Goal: Task Accomplishment & Management: Manage account settings

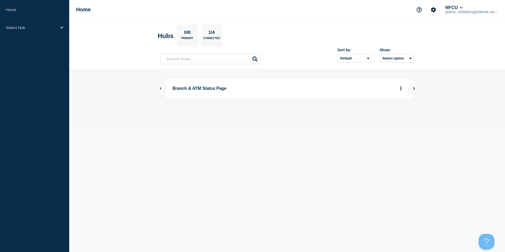
click at [162, 88] on icon "Show Connected Hubs" at bounding box center [160, 88] width 3 height 3
click at [377, 116] on button "See overview" at bounding box center [383, 115] width 28 height 11
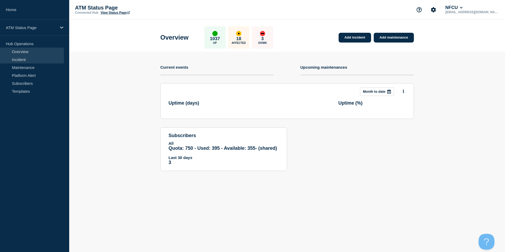
click at [17, 60] on link "Incident" at bounding box center [32, 59] width 64 height 8
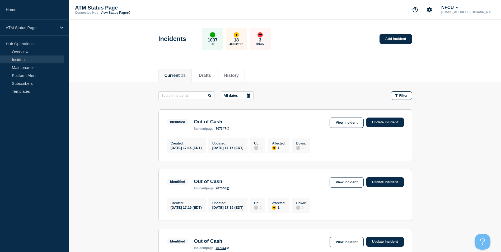
click at [117, 13] on link "View Status Page" at bounding box center [115, 13] width 29 height 4
click at [400, 97] on button "Filter" at bounding box center [401, 95] width 21 height 8
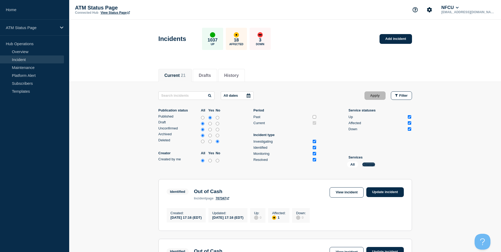
click at [372, 163] on button "Change" at bounding box center [368, 164] width 13 height 4
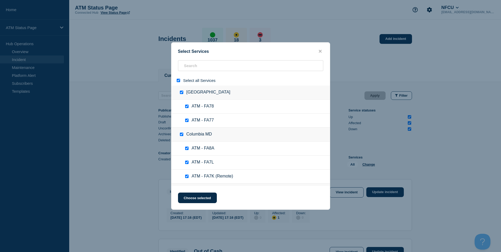
click at [178, 81] on input "select all" at bounding box center [178, 80] width 3 height 3
checkbox input "false"
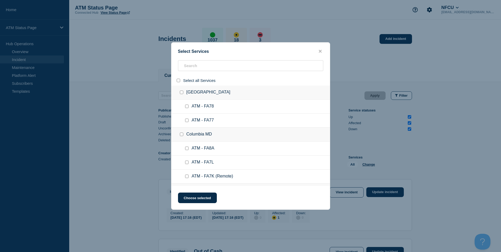
checkbox input "false"
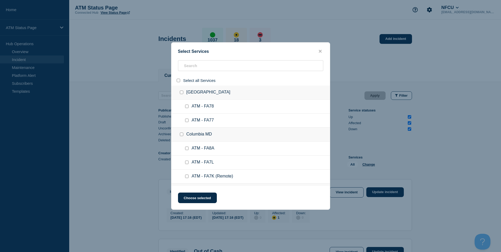
checkbox input "false"
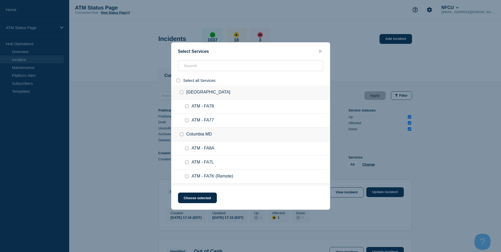
checkbox input "false"
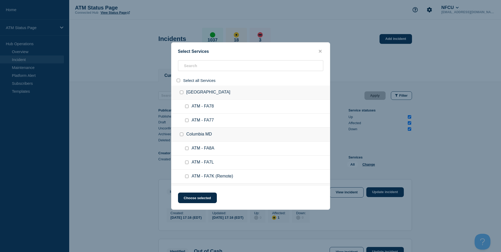
checkbox input "false"
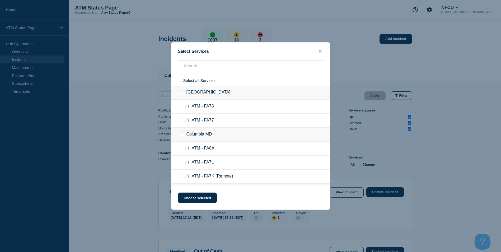
checkbox input "false"
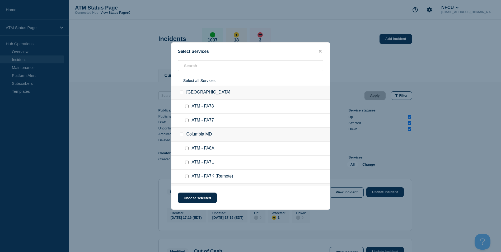
checkbox input "false"
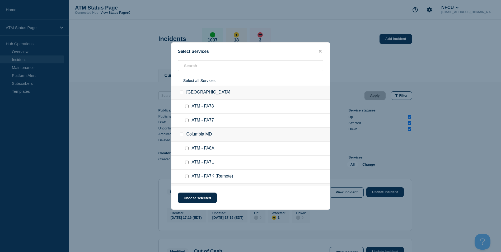
checkbox input "false"
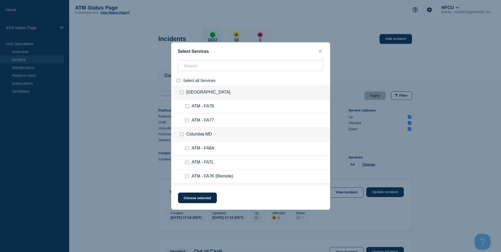
checkbox input "false"
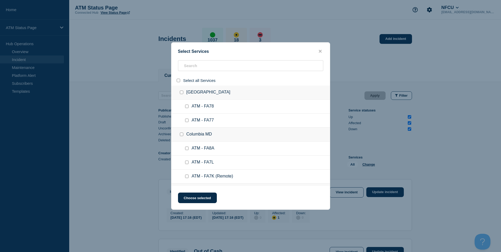
checkbox input "false"
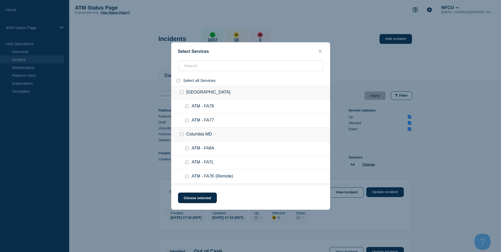
checkbox input "false"
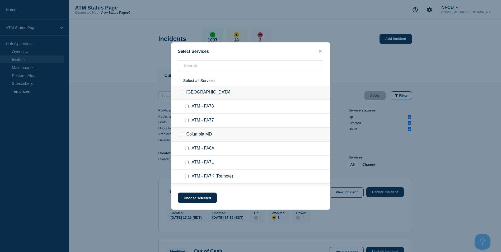
checkbox input "false"
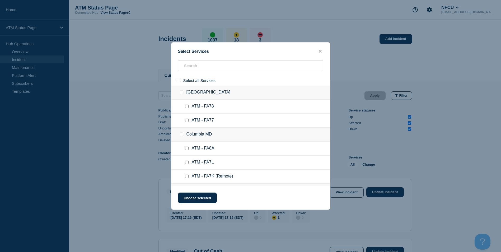
checkbox input "false"
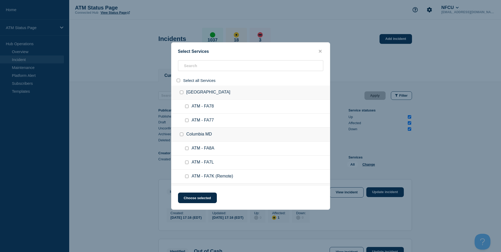
checkbox input "false"
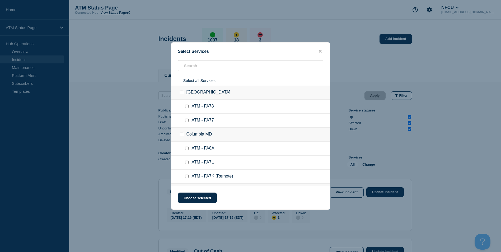
checkbox input "false"
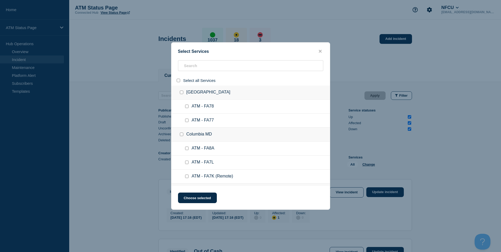
checkbox input "false"
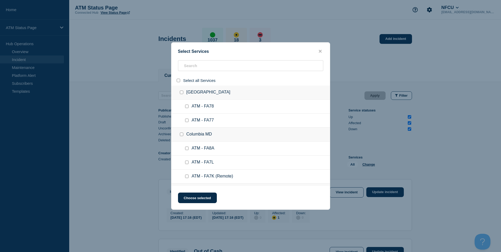
checkbox input "false"
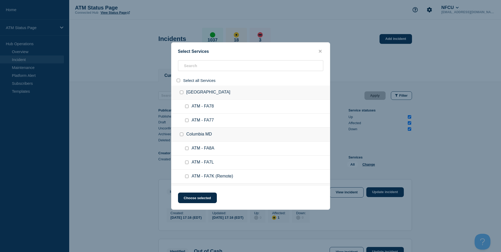
checkbox input "false"
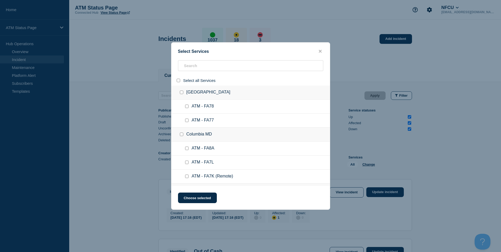
checkbox input "false"
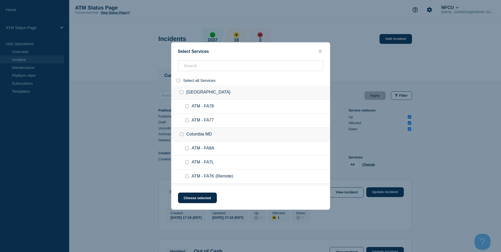
checkbox input "false"
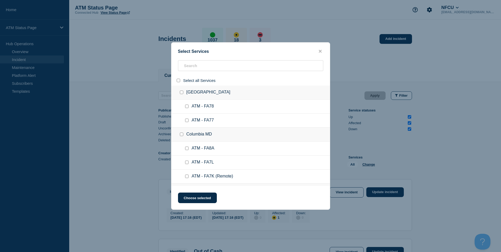
checkbox input "false"
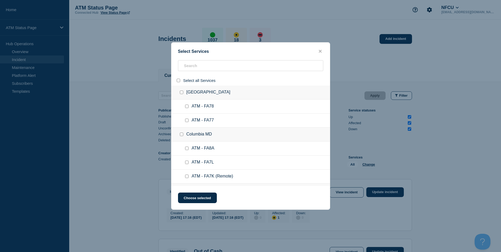
checkbox input "false"
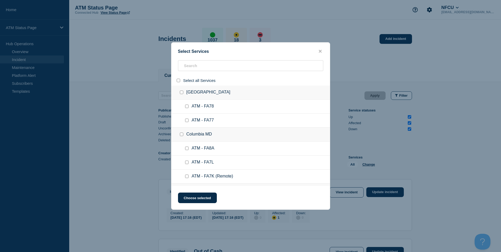
checkbox input "false"
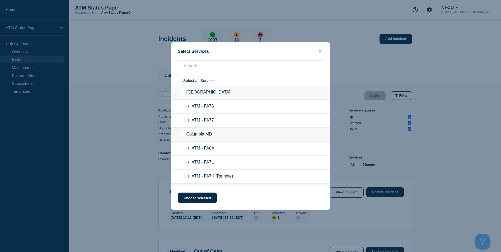
checkbox input "false"
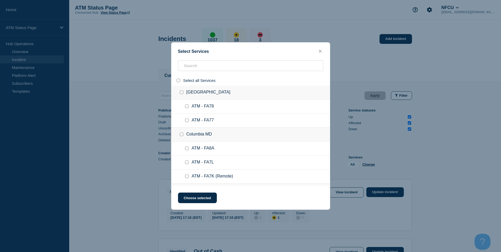
checkbox input "false"
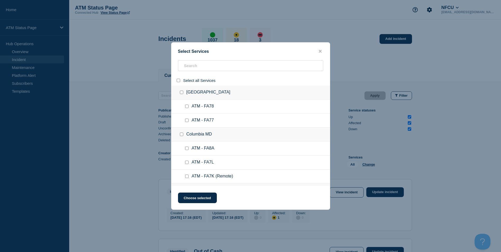
checkbox input "false"
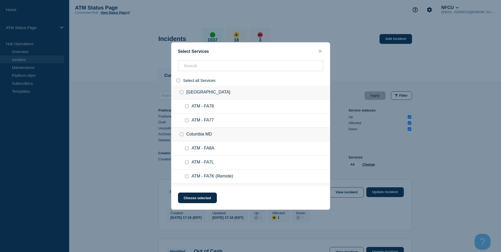
checkbox input "false"
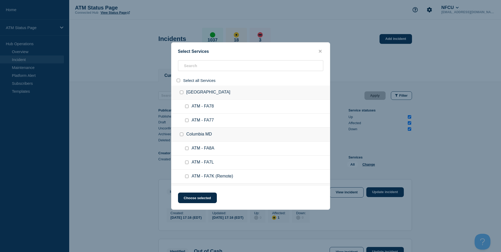
checkbox input "false"
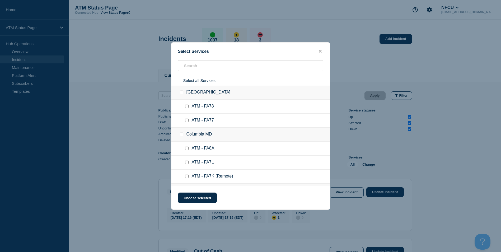
checkbox input "false"
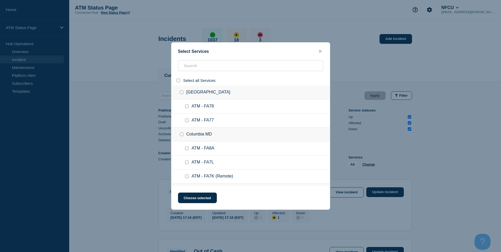
checkbox input "false"
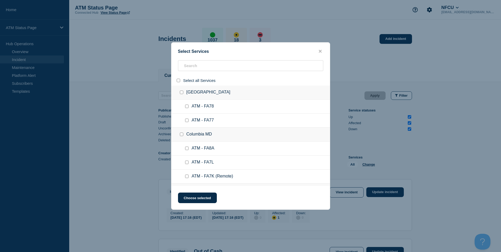
checkbox input "false"
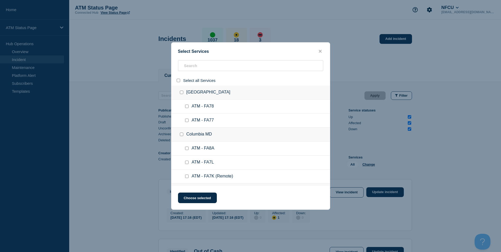
checkbox input "false"
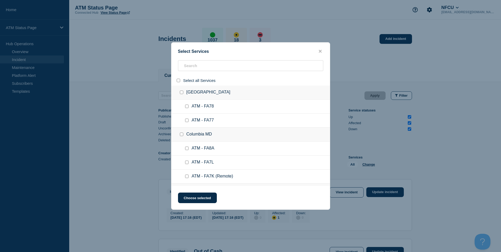
checkbox input "false"
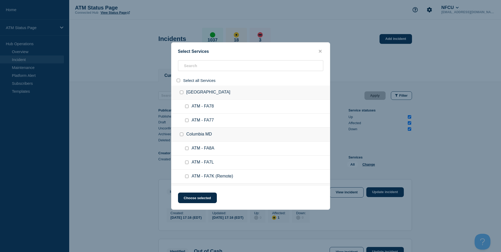
checkbox input "false"
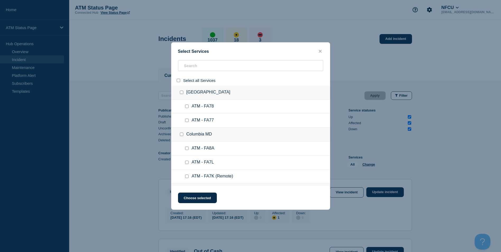
checkbox input "false"
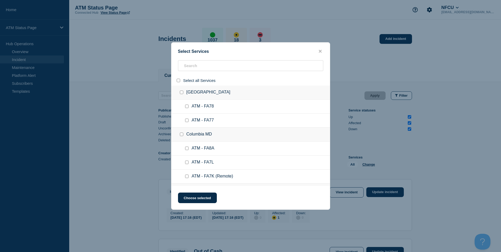
checkbox input "false"
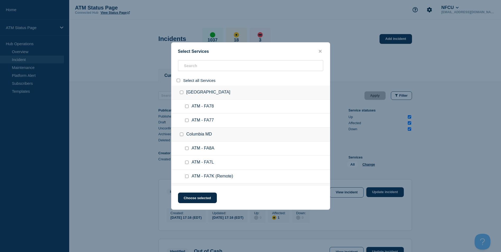
checkbox input "false"
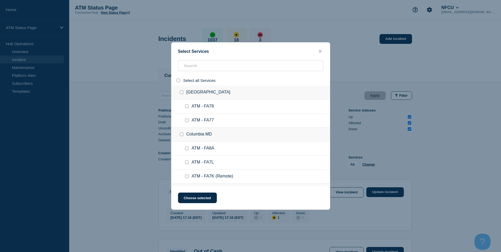
checkbox input "false"
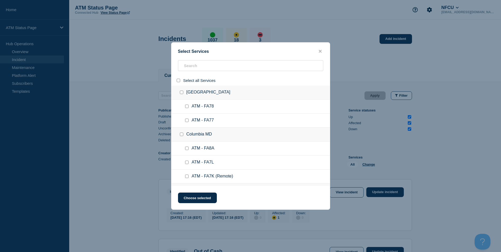
checkbox input "false"
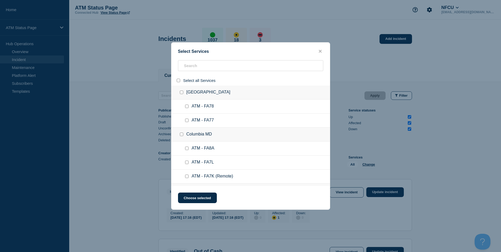
checkbox input "false"
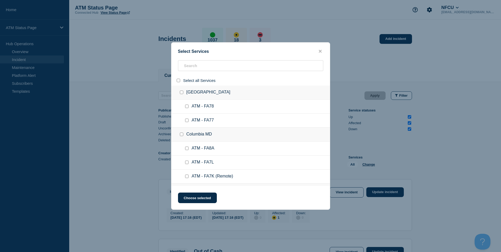
checkbox input "false"
click at [195, 67] on input "search" at bounding box center [250, 65] width 145 height 11
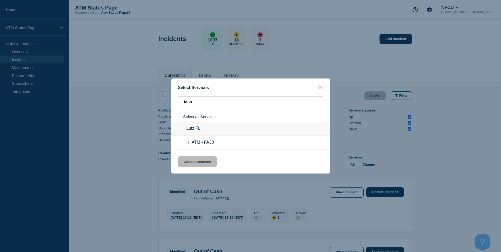
click at [180, 130] on input "group: Lutz FL" at bounding box center [181, 128] width 3 height 3
click at [192, 163] on button "Choose selected" at bounding box center [197, 161] width 39 height 11
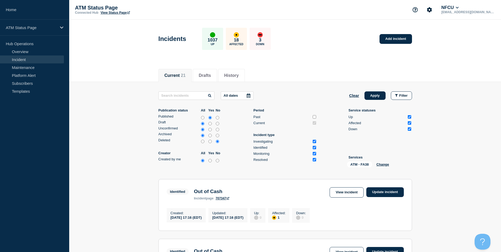
click at [374, 94] on button "Apply" at bounding box center [375, 95] width 21 height 8
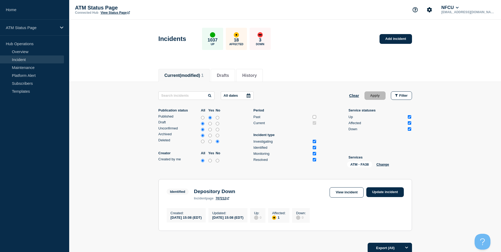
scroll to position [26, 0]
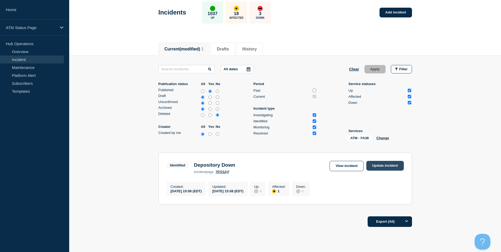
click at [403, 164] on link "Update incident" at bounding box center [385, 166] width 38 height 10
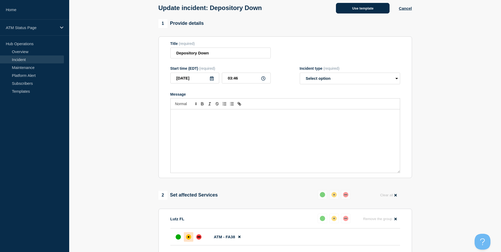
click at [345, 10] on button "Use template" at bounding box center [363, 8] width 54 height 11
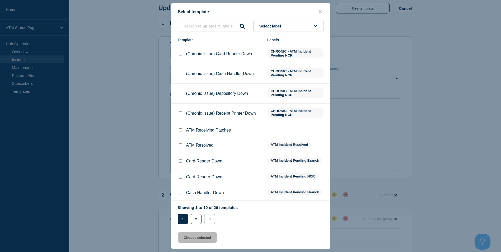
click at [181, 147] on input "ATM Resolved checkbox" at bounding box center [180, 144] width 3 height 3
click at [197, 239] on button "Choose selected" at bounding box center [197, 237] width 39 height 11
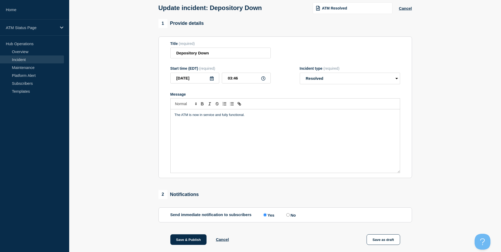
scroll to position [79, 0]
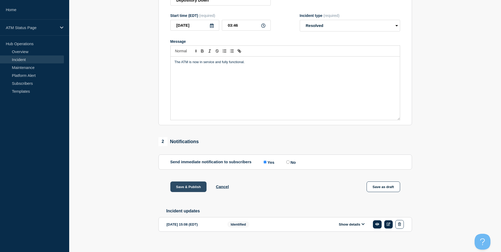
click at [190, 185] on button "Save & Publish" at bounding box center [188, 186] width 36 height 11
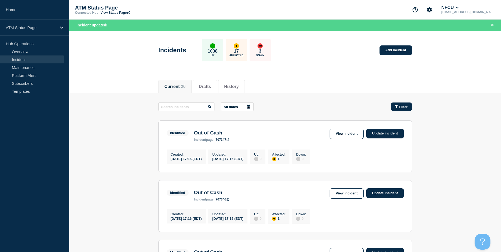
click at [401, 108] on span "Filter" at bounding box center [403, 107] width 8 height 4
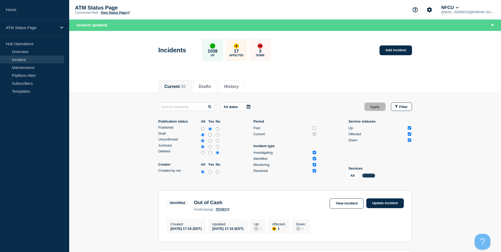
click at [371, 175] on button "Change" at bounding box center [368, 176] width 13 height 4
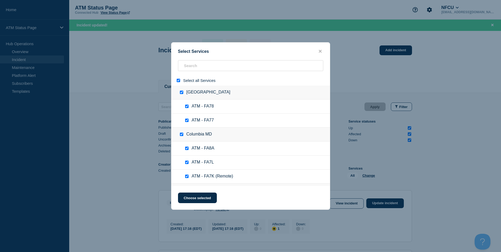
click at [177, 81] on input "select all" at bounding box center [178, 80] width 3 height 3
click at [196, 69] on input "search" at bounding box center [250, 65] width 145 height 11
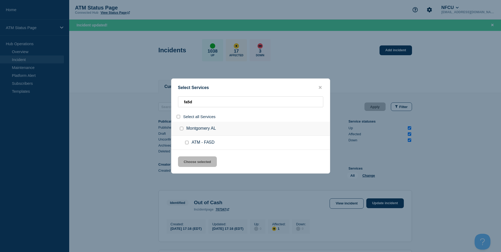
click at [181, 128] on input "group: Montgomery AL" at bounding box center [181, 128] width 3 height 3
click at [192, 165] on button "Choose selected" at bounding box center [197, 161] width 39 height 11
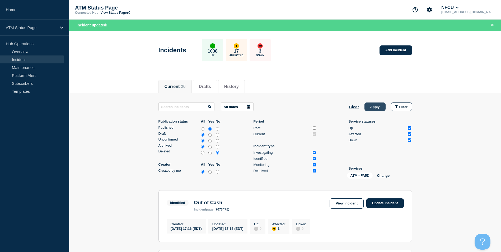
click at [375, 108] on button "Apply" at bounding box center [375, 106] width 21 height 8
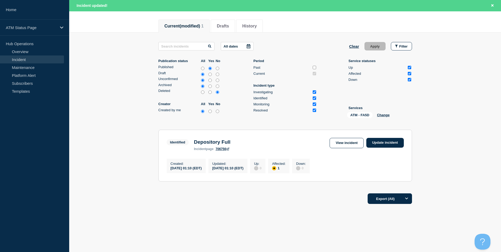
scroll to position [62, 0]
click at [386, 142] on link "Update incident" at bounding box center [385, 143] width 38 height 10
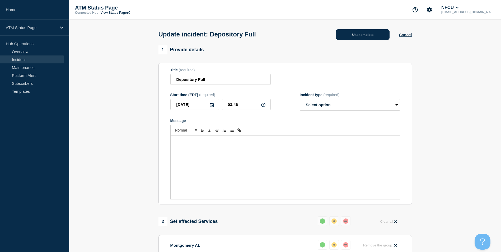
click at [353, 38] on button "Use template" at bounding box center [363, 34] width 54 height 11
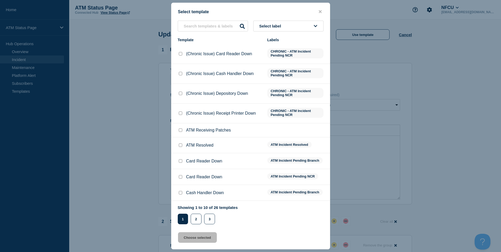
click at [180, 145] on input "ATM Resolved checkbox" at bounding box center [180, 144] width 3 height 3
click at [202, 239] on button "Choose selected" at bounding box center [197, 237] width 39 height 11
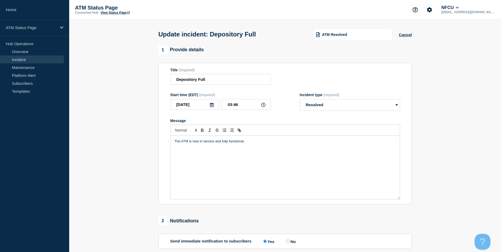
scroll to position [79, 0]
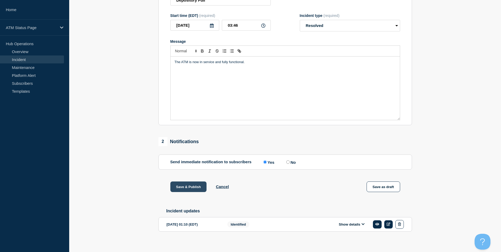
click at [199, 188] on button "Save & Publish" at bounding box center [188, 186] width 36 height 11
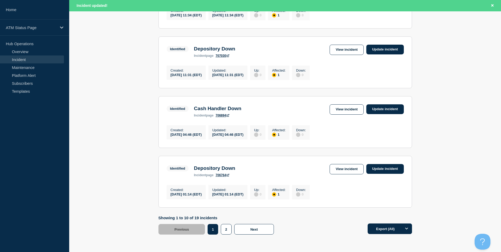
scroll to position [551, 0]
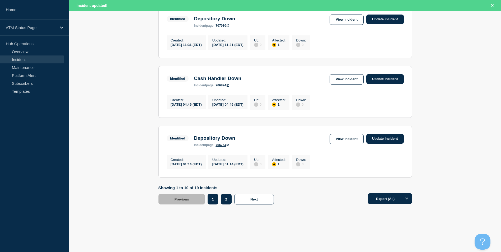
click at [227, 198] on button "2" at bounding box center [226, 199] width 11 height 11
click at [224, 197] on button "2" at bounding box center [226, 199] width 11 height 11
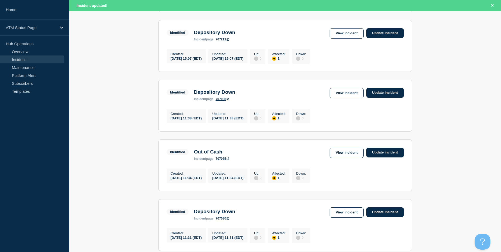
scroll to position [260, 0]
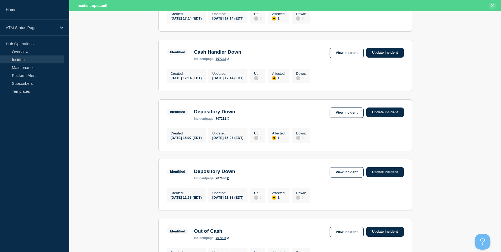
click at [492, 6] on icon "Close banner" at bounding box center [492, 5] width 2 height 3
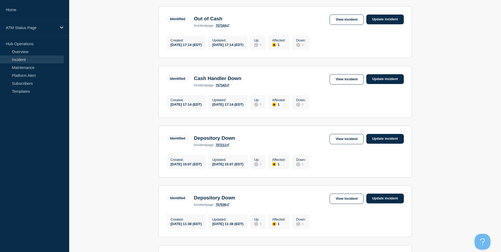
scroll to position [143, 0]
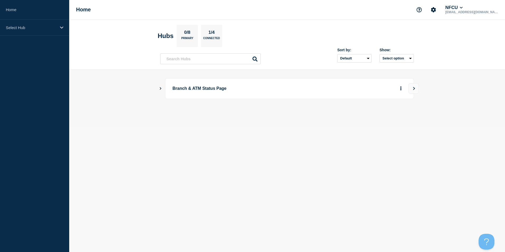
click at [161, 88] on icon "Show Connected Hubs" at bounding box center [161, 88] width 2 height 3
click at [381, 117] on button "See overview" at bounding box center [383, 115] width 28 height 11
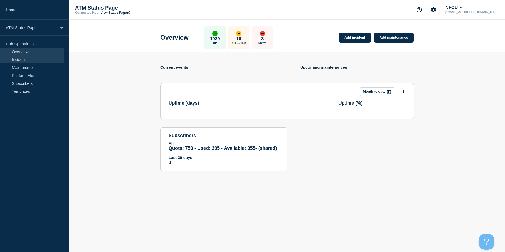
click at [21, 61] on link "Incident" at bounding box center [32, 59] width 64 height 8
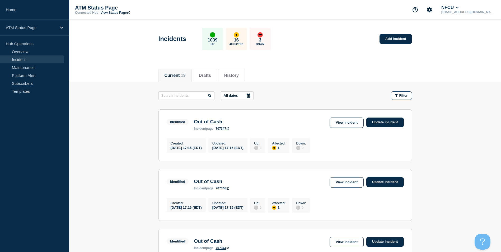
click at [112, 13] on link "View Status Page" at bounding box center [115, 13] width 29 height 4
click at [406, 97] on span "Filter" at bounding box center [403, 96] width 8 height 4
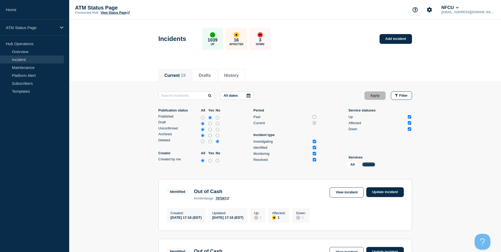
click at [368, 165] on button "Change" at bounding box center [368, 164] width 13 height 4
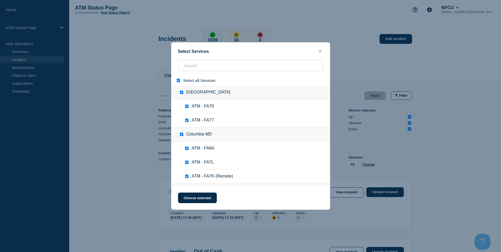
click at [179, 81] on input "select all" at bounding box center [178, 80] width 3 height 3
checkbox input "false"
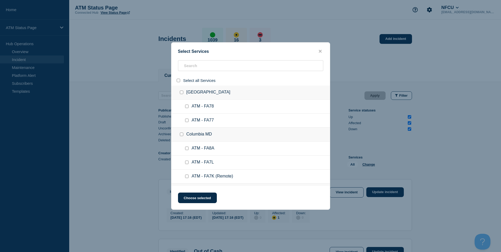
checkbox input "false"
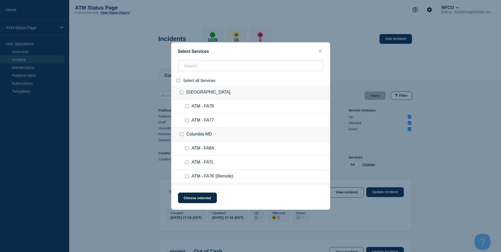
checkbox input "false"
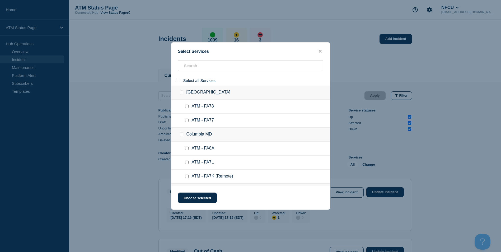
checkbox input "false"
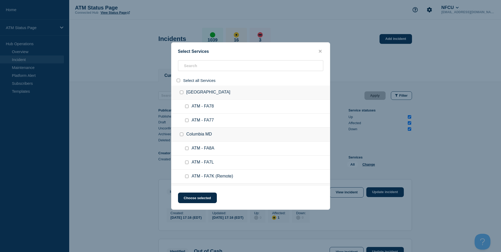
checkbox input "false"
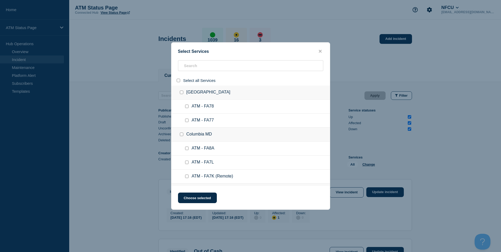
checkbox input "false"
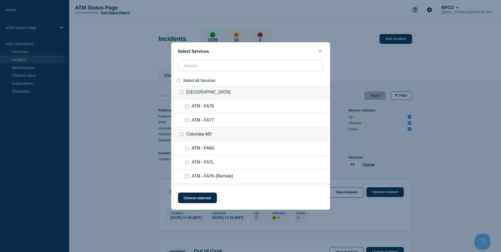
checkbox input "false"
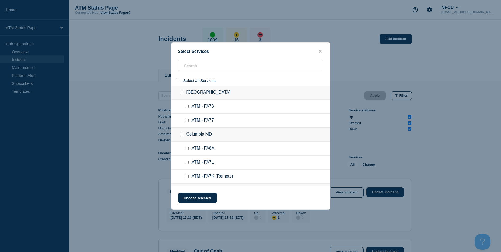
checkbox input "false"
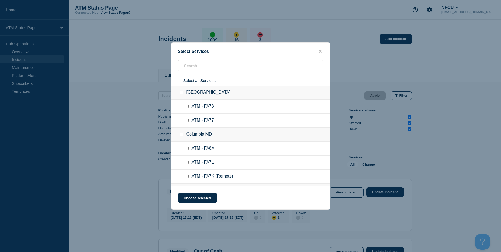
checkbox input "false"
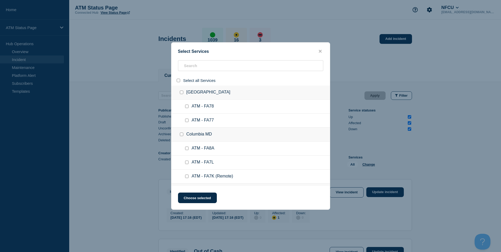
checkbox input "false"
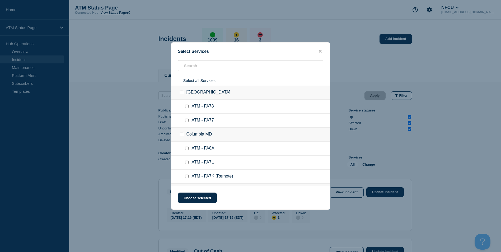
checkbox input "false"
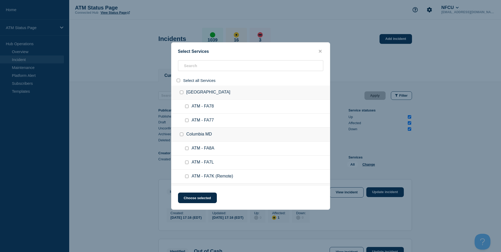
checkbox input "false"
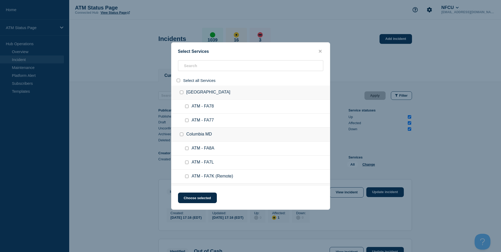
checkbox input "false"
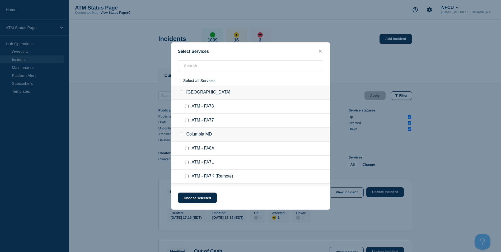
checkbox input "false"
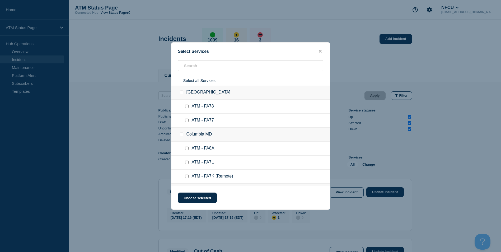
checkbox input "false"
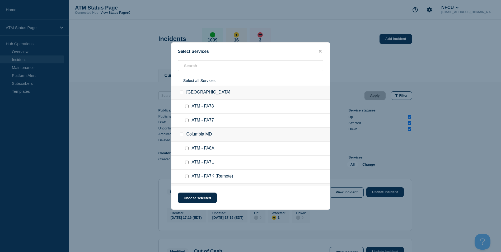
checkbox input "false"
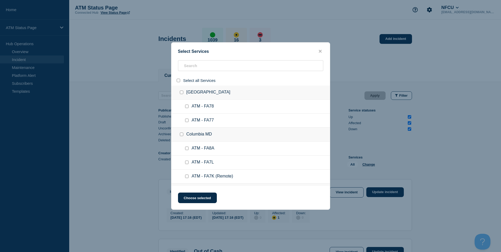
checkbox input "false"
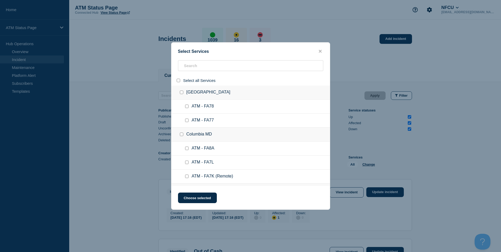
checkbox input "false"
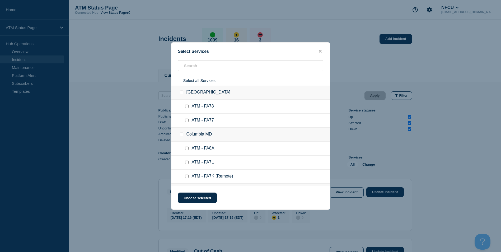
checkbox input "false"
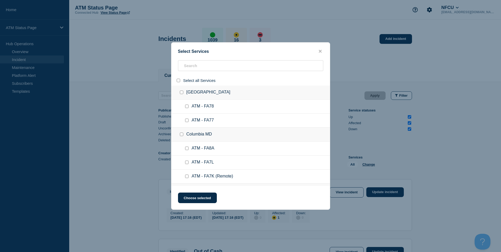
checkbox input "false"
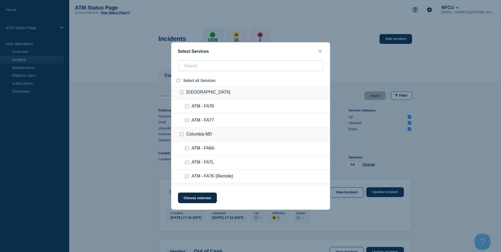
checkbox input "false"
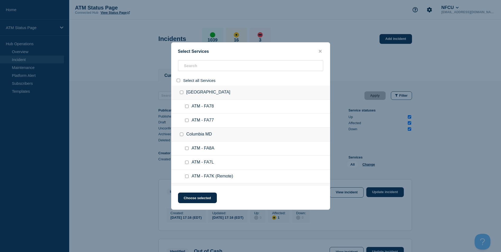
checkbox input "false"
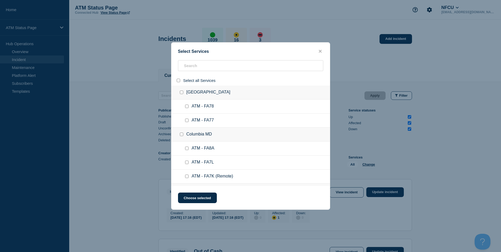
checkbox input "false"
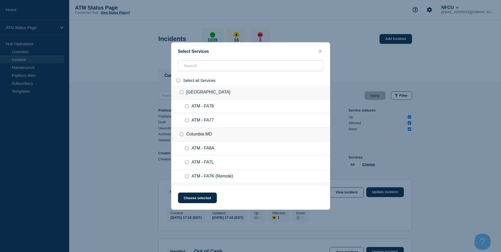
checkbox input "false"
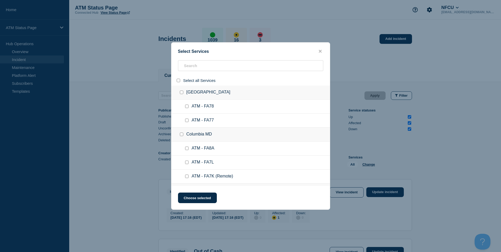
checkbox input "false"
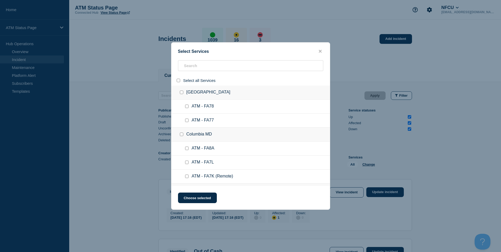
checkbox input "false"
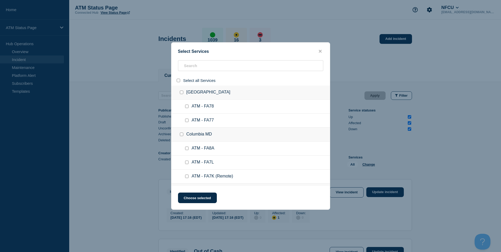
checkbox input "false"
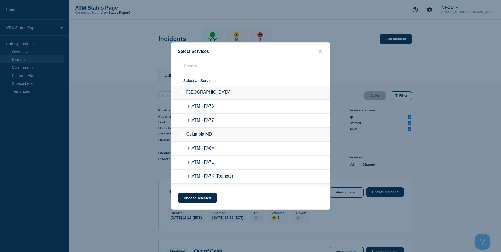
checkbox input "false"
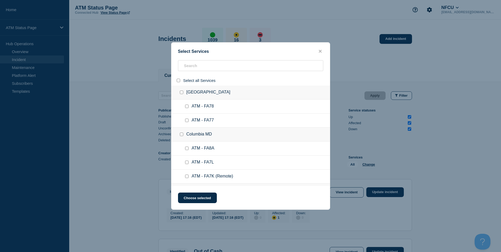
checkbox input "false"
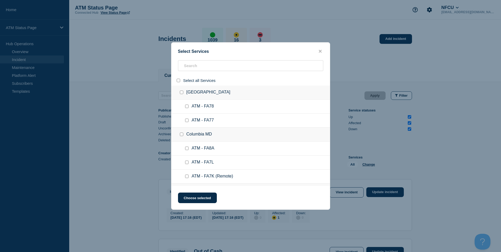
checkbox input "false"
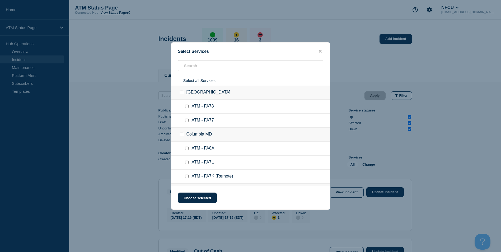
checkbox input "false"
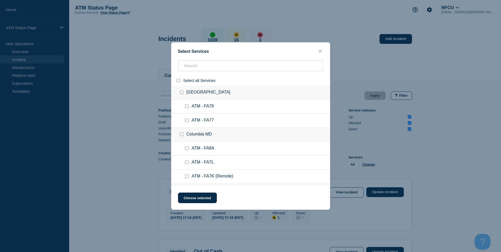
checkbox input "false"
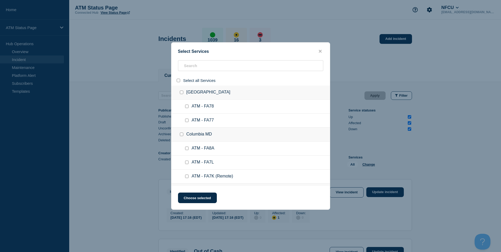
checkbox input "false"
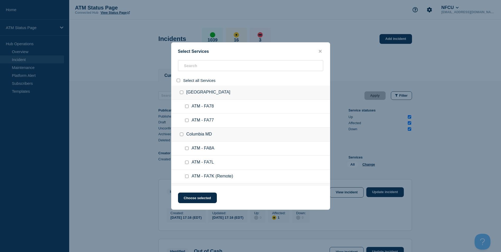
checkbox input "false"
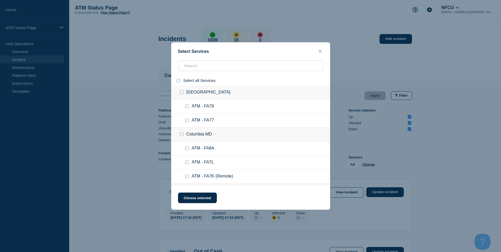
checkbox input "false"
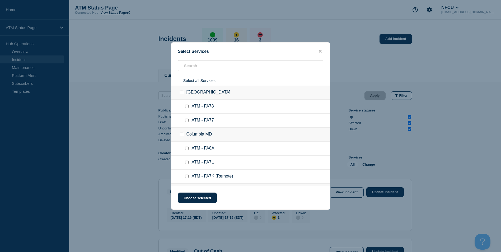
checkbox input "false"
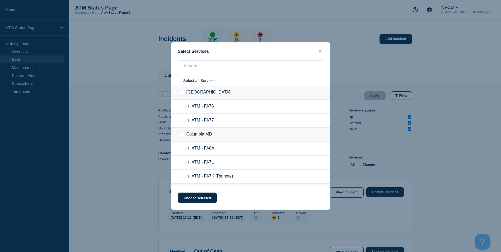
checkbox input "false"
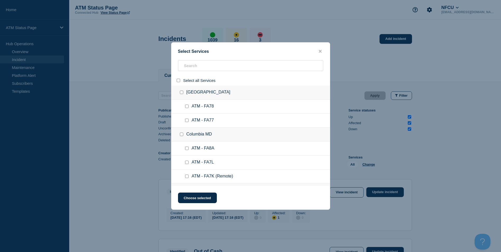
checkbox input "false"
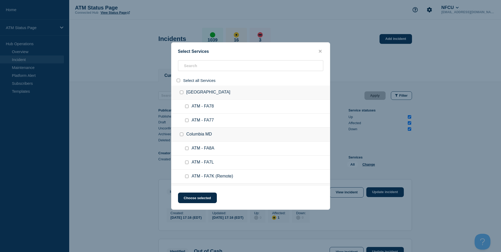
checkbox input "false"
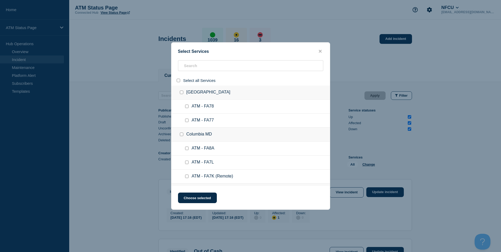
checkbox input "false"
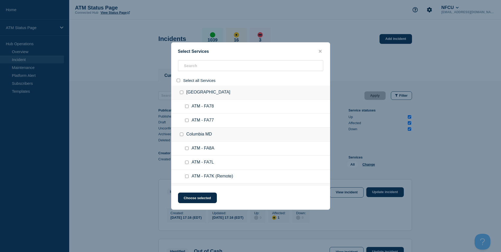
checkbox input "false"
click at [191, 63] on input "search" at bounding box center [250, 65] width 145 height 11
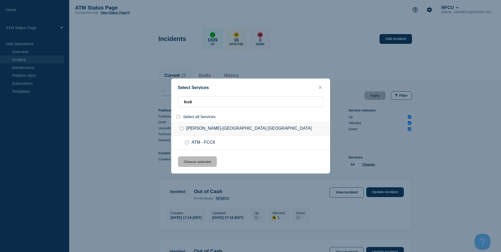
click at [183, 130] on input "group: Ortega-Jacksonville FL" at bounding box center [181, 128] width 3 height 3
click at [194, 159] on button "Choose selected" at bounding box center [197, 161] width 39 height 11
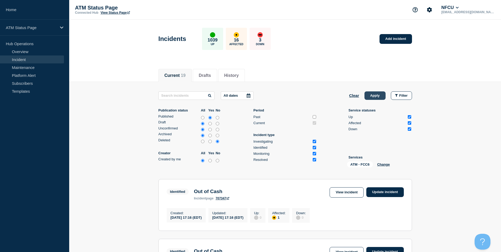
click at [374, 97] on button "Apply" at bounding box center [375, 95] width 21 height 8
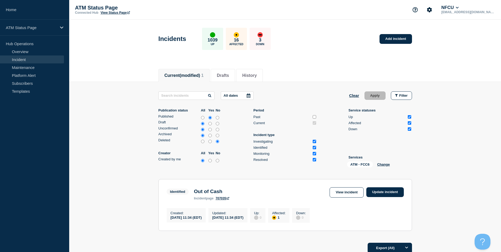
scroll to position [51, 0]
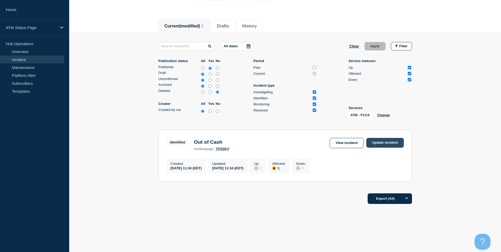
click at [387, 140] on link "Update incident" at bounding box center [385, 143] width 38 height 10
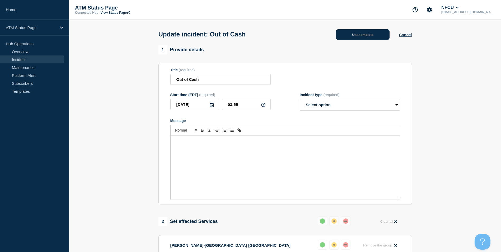
click at [362, 35] on button "Use template" at bounding box center [363, 34] width 54 height 11
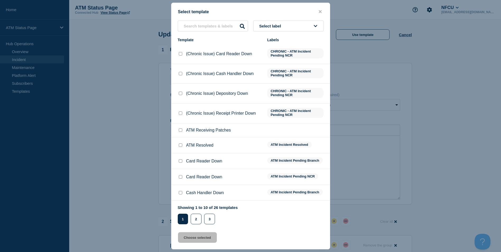
click at [178, 147] on div at bounding box center [180, 145] width 5 height 5
click at [179, 146] on input "ATM Resolved checkbox" at bounding box center [180, 144] width 3 height 3
click at [207, 240] on button "Choose selected" at bounding box center [197, 237] width 39 height 11
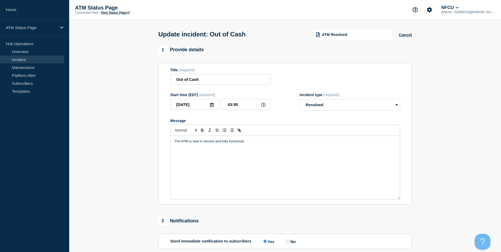
scroll to position [79, 0]
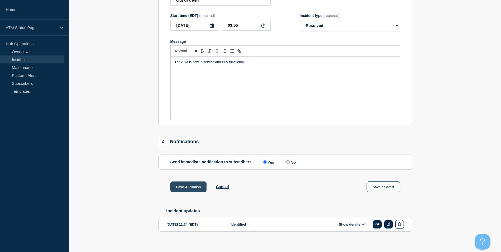
click at [192, 189] on button "Save & Publish" at bounding box center [188, 186] width 36 height 11
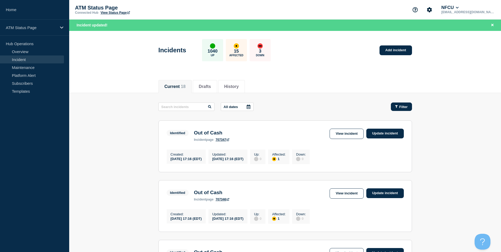
click at [409, 107] on button "Filter" at bounding box center [401, 106] width 21 height 8
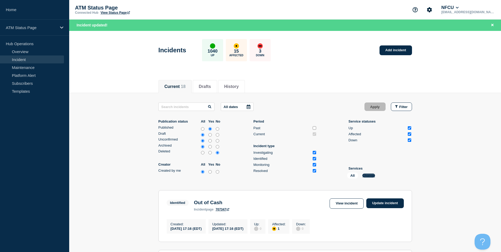
click at [369, 176] on button "Change" at bounding box center [368, 176] width 13 height 4
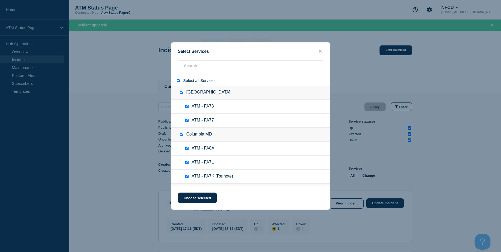
click at [180, 81] on input "select all" at bounding box center [178, 80] width 3 height 3
click at [197, 67] on input "search" at bounding box center [250, 65] width 145 height 11
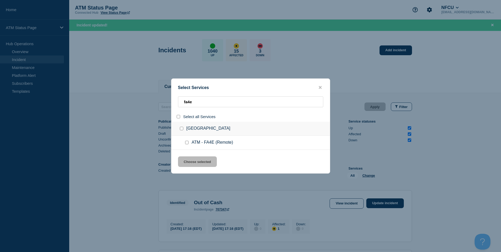
click at [182, 127] on div at bounding box center [183, 128] width 8 height 5
click at [182, 129] on input "group: National City CA" at bounding box center [181, 128] width 3 height 3
click at [202, 159] on button "Choose selected" at bounding box center [197, 161] width 39 height 11
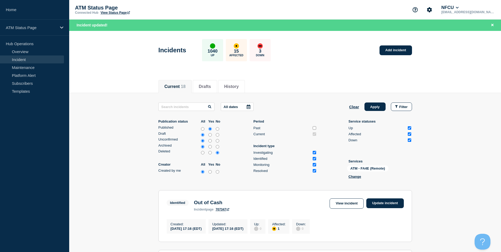
click at [374, 108] on button "Apply" at bounding box center [375, 106] width 21 height 8
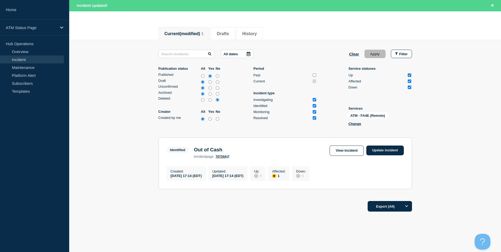
scroll to position [62, 0]
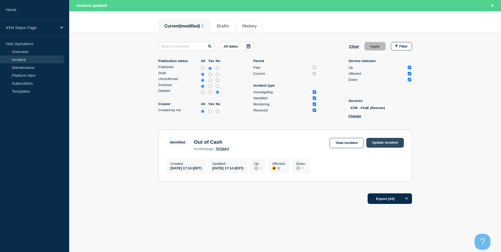
click at [389, 142] on link "Update incident" at bounding box center [385, 143] width 38 height 10
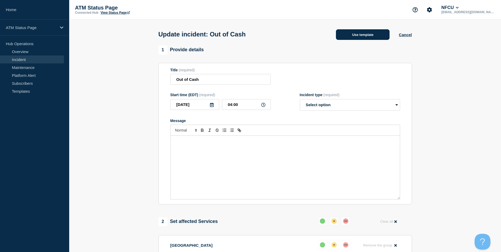
click at [354, 35] on button "Use template" at bounding box center [363, 34] width 54 height 11
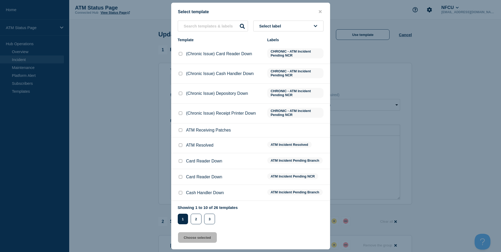
click at [179, 145] on input "ATM Resolved checkbox" at bounding box center [180, 144] width 3 height 3
click at [212, 239] on button "Choose selected" at bounding box center [197, 237] width 39 height 11
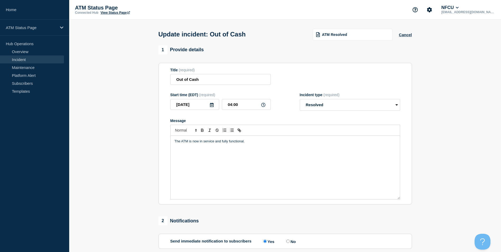
scroll to position [53, 0]
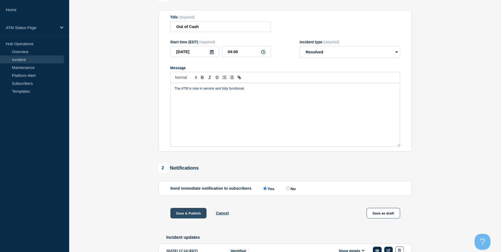
click at [203, 217] on button "Save & Publish" at bounding box center [188, 213] width 36 height 11
